Goal: Information Seeking & Learning: Check status

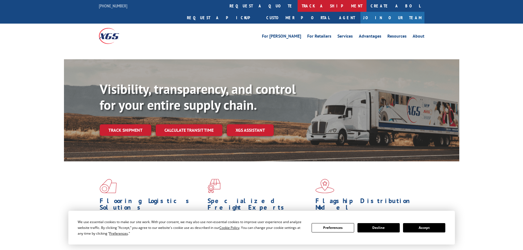
click at [298, 7] on link "track a shipment" at bounding box center [332, 6] width 69 height 12
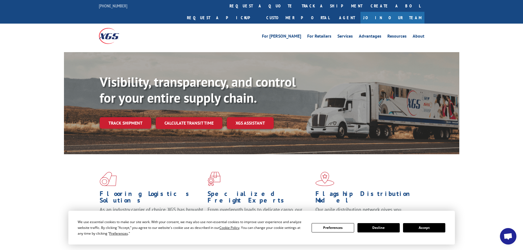
click at [429, 226] on button "Accept" at bounding box center [424, 227] width 42 height 9
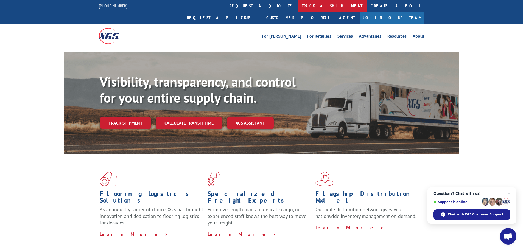
click at [298, 6] on link "track a shipment" at bounding box center [332, 6] width 69 height 12
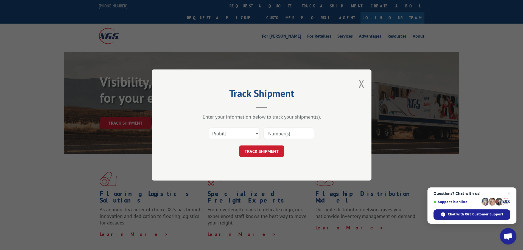
click at [283, 134] on input at bounding box center [289, 134] width 51 height 12
paste input "17233708"
type input "17233708"
click at [263, 154] on button "TRACK SHIPMENT" at bounding box center [261, 152] width 45 height 12
